Goal: Task Accomplishment & Management: Complete application form

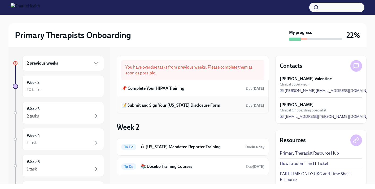
click at [192, 106] on h6 "📝 Submit and Sign Your [US_STATE] Disclosure Form" at bounding box center [170, 106] width 99 height 6
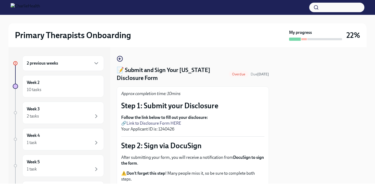
click at [277, 133] on div at bounding box center [320, 115] width 91 height 137
click at [154, 124] on link "Link to Disclosure Form HERE" at bounding box center [154, 123] width 55 height 5
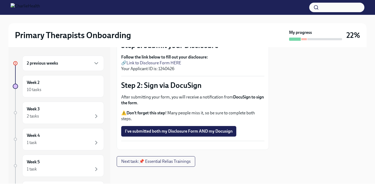
scroll to position [64, 0]
click at [123, 60] on p "Follow the link below to fill out your disclosure: 🔗 Link to Disclosure Form HE…" at bounding box center [192, 63] width 143 height 18
click at [167, 60] on link "Link to Disclosure Form HERE" at bounding box center [154, 62] width 55 height 5
click at [96, 63] on icon "button" at bounding box center [96, 63] width 6 height 6
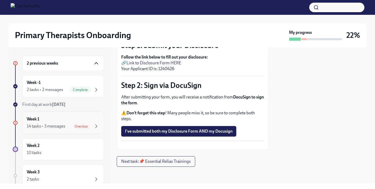
click at [60, 127] on div "14 tasks • 3 messages" at bounding box center [46, 127] width 38 height 6
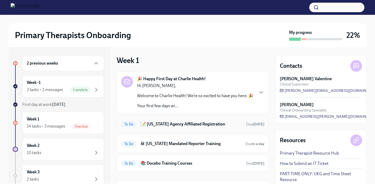
click at [145, 125] on h6 "📝 [US_STATE] Agency Affiliated Registration" at bounding box center [191, 124] width 101 height 6
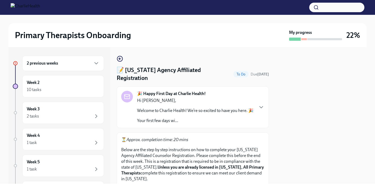
click at [301, 109] on div at bounding box center [320, 115] width 91 height 137
click at [272, 131] on div "2 previous weeks Week 2 10 tasks Week 3 2 tasks Week 4 1 task Week 5 1 task Wee…" at bounding box center [187, 115] width 358 height 137
click at [237, 162] on p "Below are the step by step instructions on how to complete your [US_STATE] Agen…" at bounding box center [192, 164] width 143 height 35
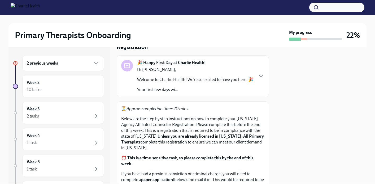
scroll to position [21, 0]
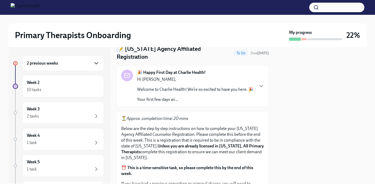
click at [96, 63] on icon "button" at bounding box center [96, 63] width 6 height 6
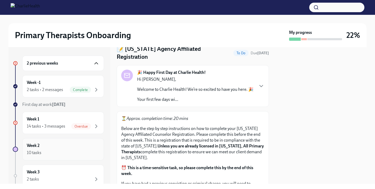
click at [80, 146] on div "Week 2 10 tasks" at bounding box center [63, 149] width 73 height 13
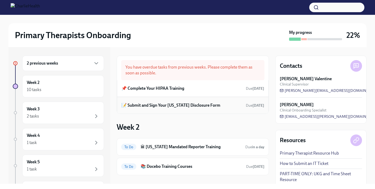
click at [143, 107] on h6 "📝 Submit and Sign Your [US_STATE] Disclosure Form" at bounding box center [170, 106] width 99 height 6
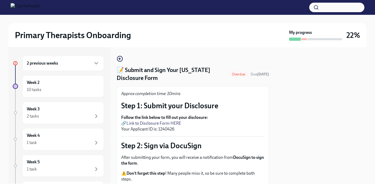
click at [340, 99] on div at bounding box center [320, 115] width 91 height 137
click at [303, 112] on div at bounding box center [320, 115] width 91 height 137
click at [278, 116] on div at bounding box center [320, 115] width 91 height 137
click at [319, 93] on div at bounding box center [320, 115] width 91 height 137
drag, startPoint x: 314, startPoint y: 82, endPoint x: 311, endPoint y: 119, distance: 37.0
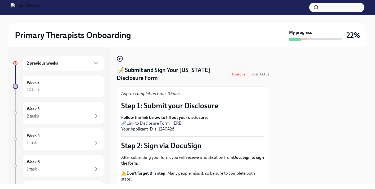
click at [311, 119] on div at bounding box center [320, 115] width 91 height 137
click at [182, 88] on div "Approx completion time: 10mins Step 1: Submit your Disclosure Follow the link b…" at bounding box center [193, 148] width 152 height 124
click at [279, 105] on div at bounding box center [320, 115] width 91 height 137
click at [299, 110] on div at bounding box center [320, 115] width 91 height 137
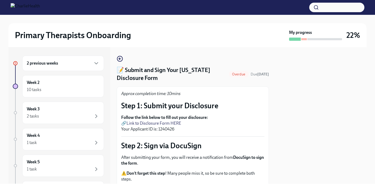
click at [299, 111] on div at bounding box center [320, 115] width 91 height 137
click at [298, 110] on div at bounding box center [320, 115] width 91 height 137
click at [187, 125] on p "Follow the link below to fill out your disclosure: 🔗 Link to Disclosure Form HE…" at bounding box center [192, 124] width 143 height 18
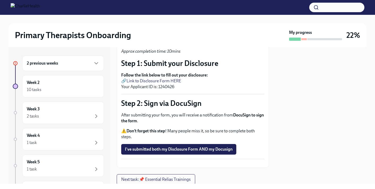
scroll to position [53, 0]
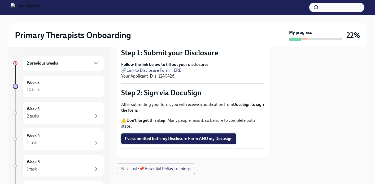
click at [211, 139] on span "I've submitted both my Disclosure Form AND my Docusign" at bounding box center [179, 138] width 108 height 5
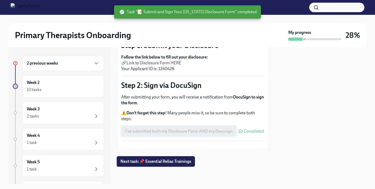
scroll to position [72, 0]
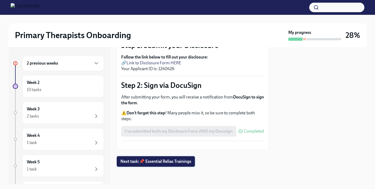
click at [151, 163] on span "Next task : 📌 Essential Relias Trainings" at bounding box center [155, 161] width 71 height 5
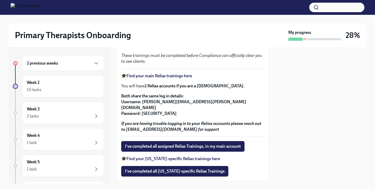
scroll to position [138, 0]
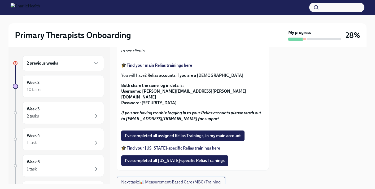
click at [204, 180] on span "Next task : 📊 Measurement-Based Care (MBC) Training" at bounding box center [170, 182] width 99 height 5
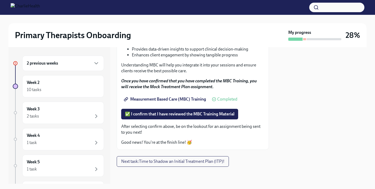
scroll to position [96, 0]
click at [87, 91] on div "10 tasks" at bounding box center [63, 90] width 73 height 6
